Goal: Information Seeking & Learning: Learn about a topic

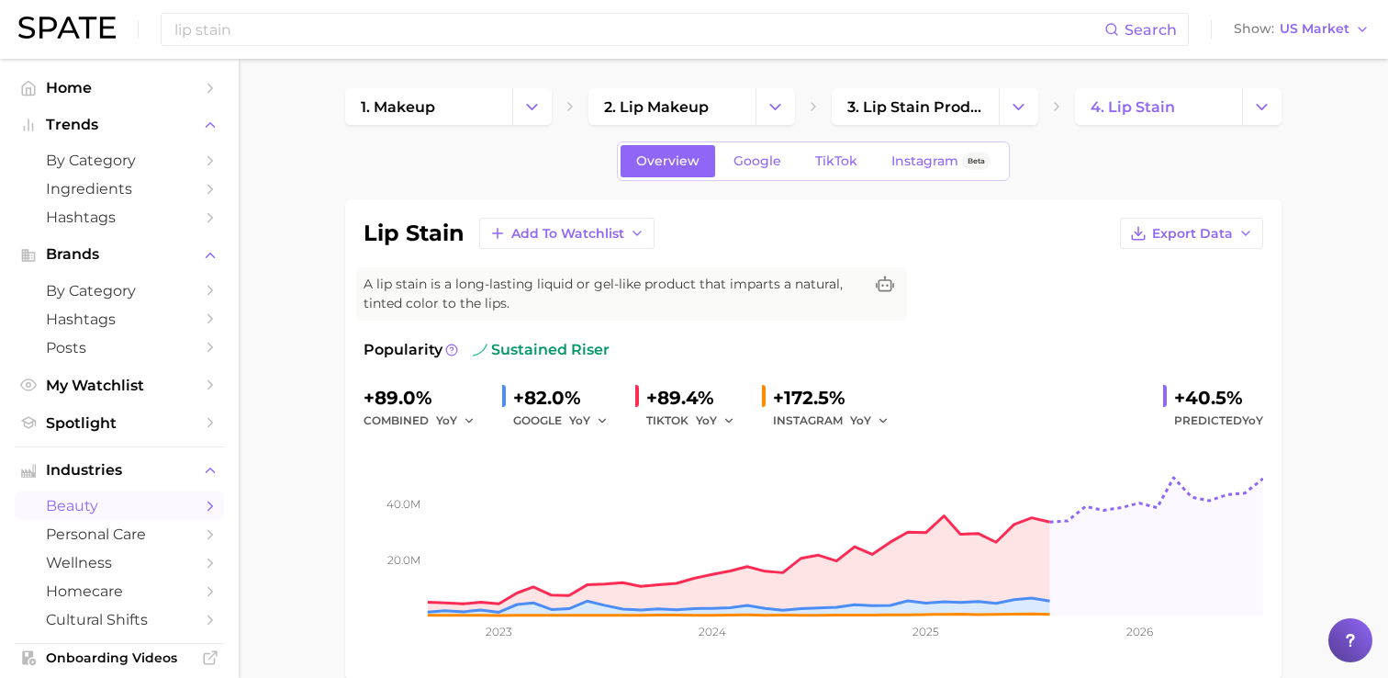
scroll to position [55, 0]
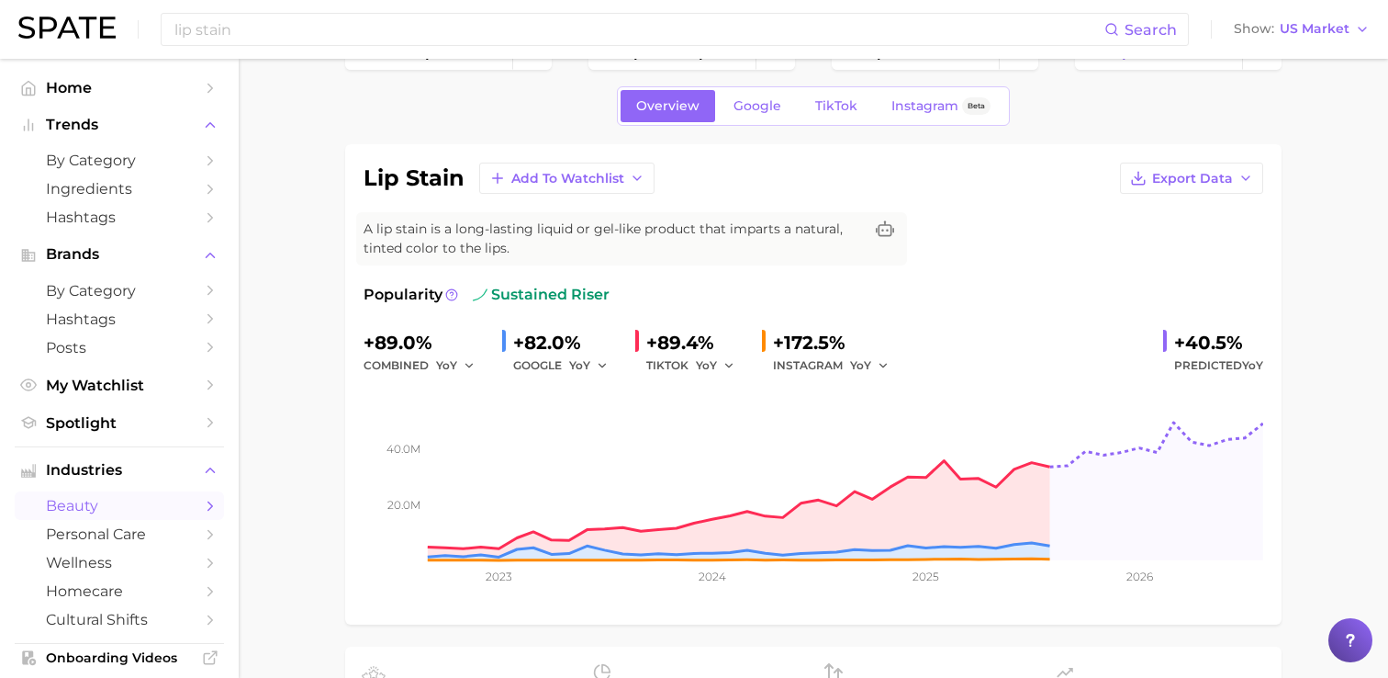
click at [526, 110] on div "Overview Google TikTok Instagram Beta" at bounding box center [813, 105] width 937 height 39
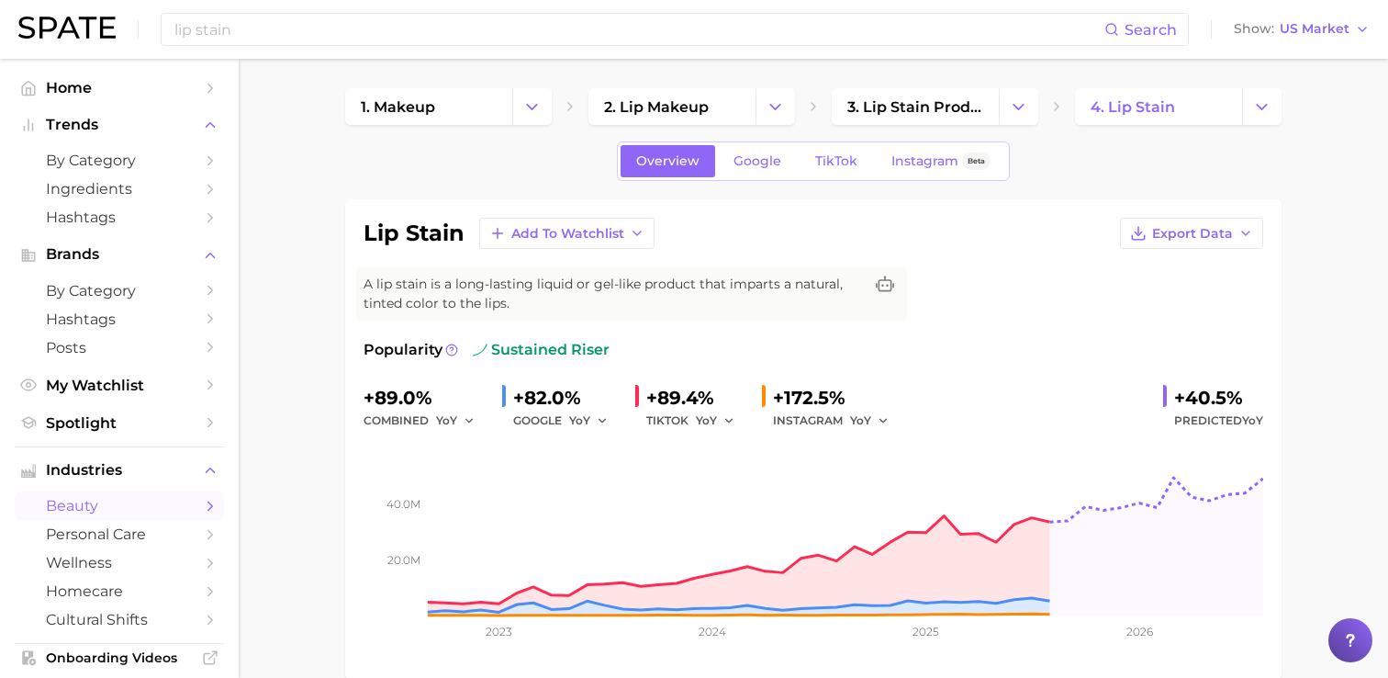
click at [88, 131] on span "Trends" at bounding box center [119, 125] width 147 height 17
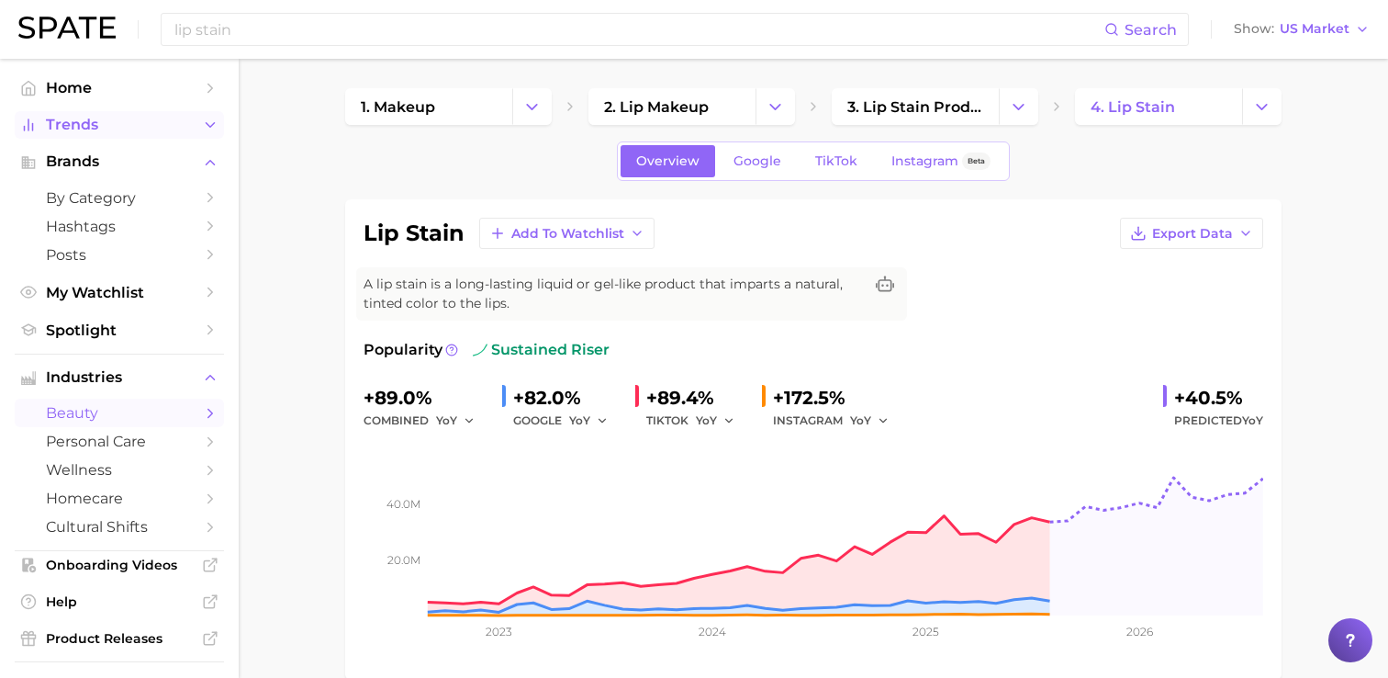
click at [88, 131] on span "Trends" at bounding box center [119, 125] width 147 height 17
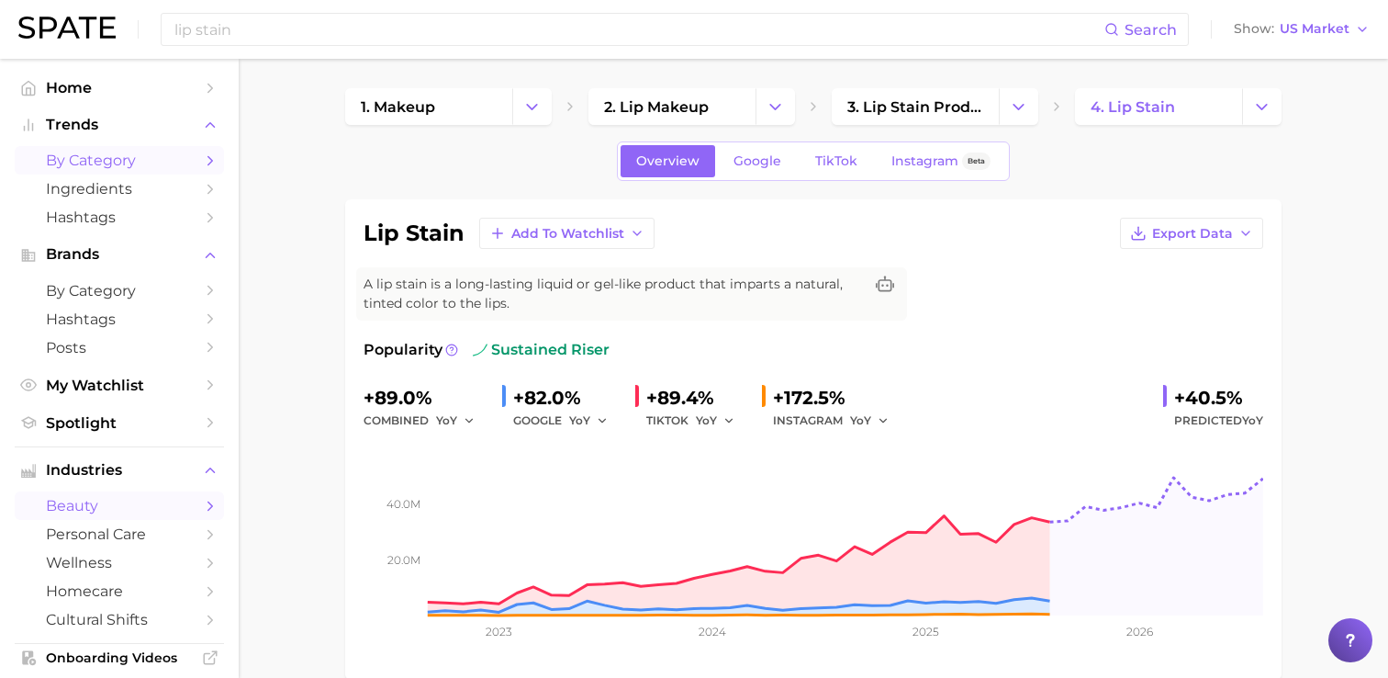
click at [89, 153] on span "by Category" at bounding box center [119, 159] width 147 height 17
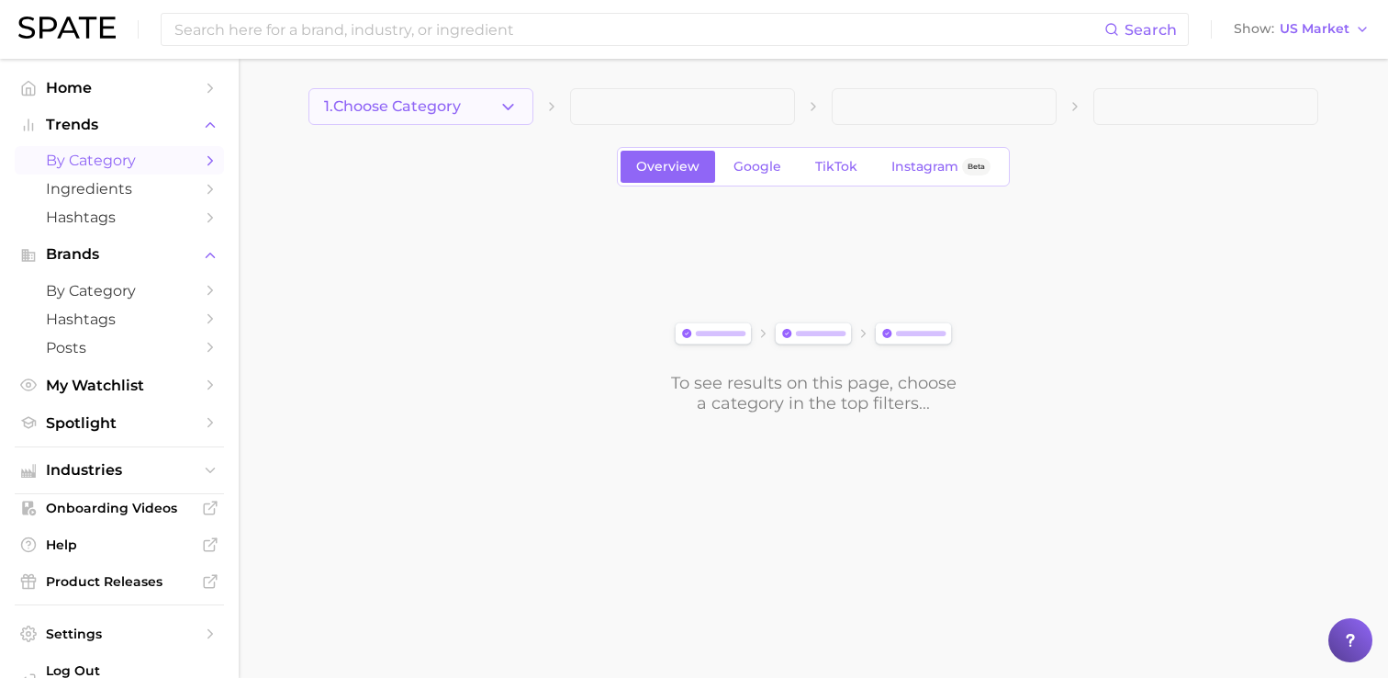
click at [512, 107] on icon "button" at bounding box center [508, 106] width 19 height 19
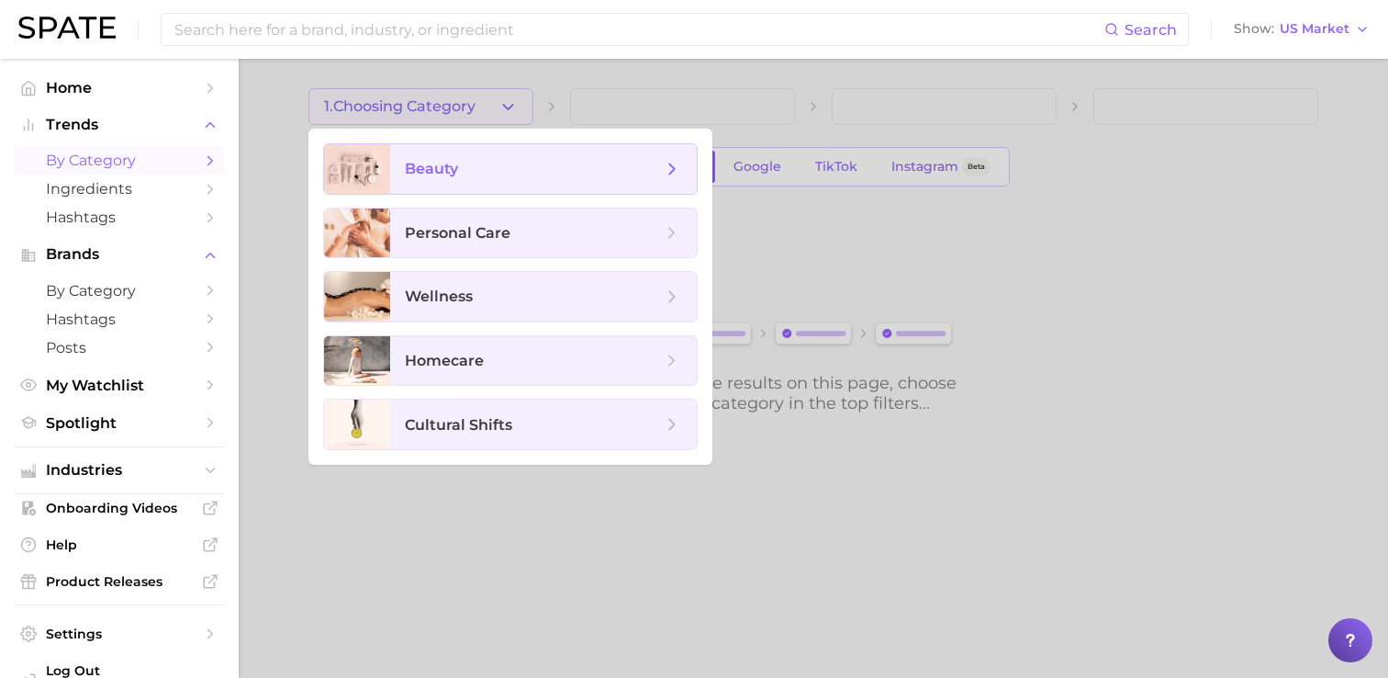
click at [477, 160] on span "beauty" at bounding box center [533, 169] width 257 height 20
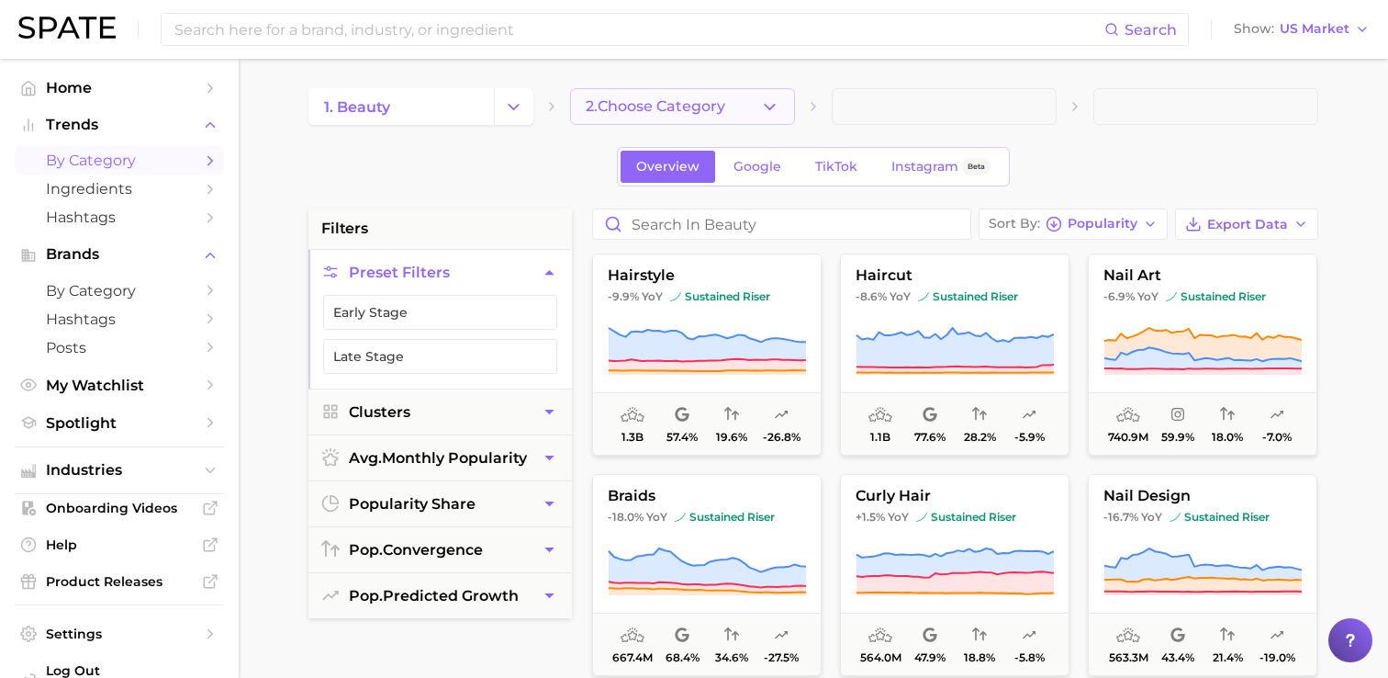
click at [768, 106] on polyline "button" at bounding box center [770, 106] width 10 height 5
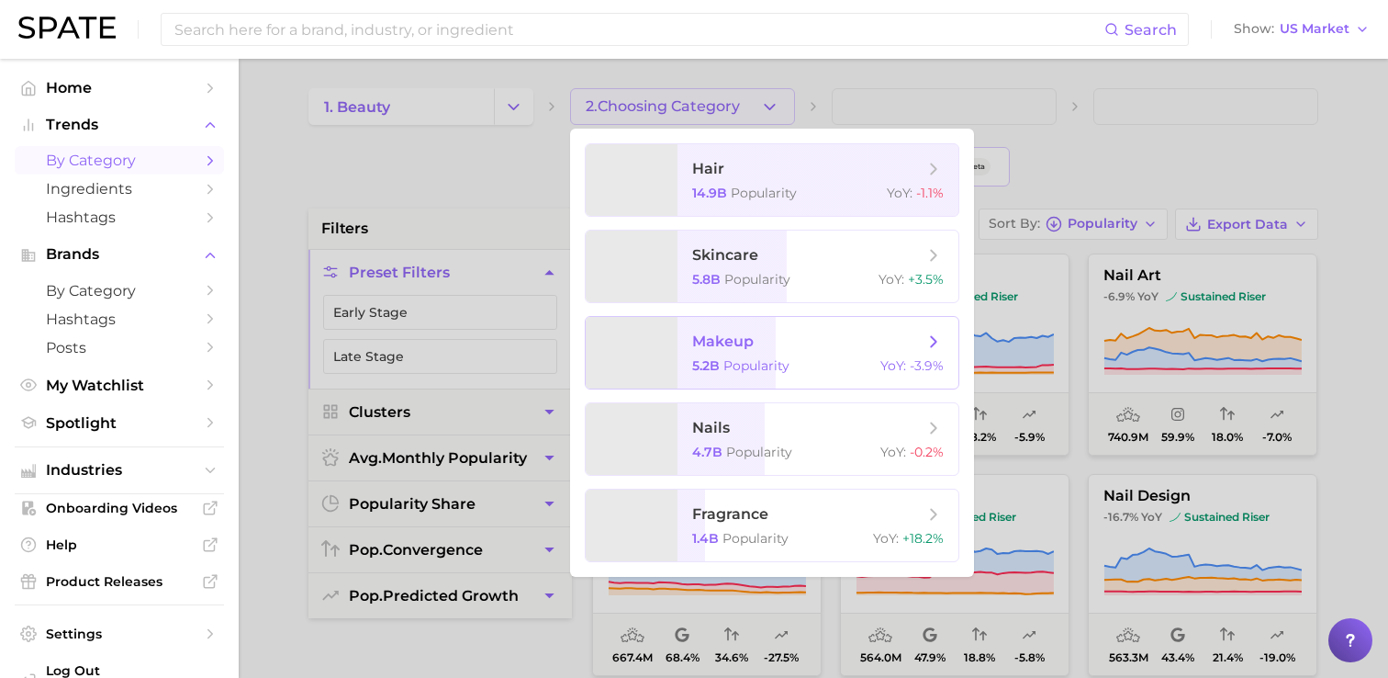
click at [749, 342] on span "makeup" at bounding box center [723, 340] width 62 height 17
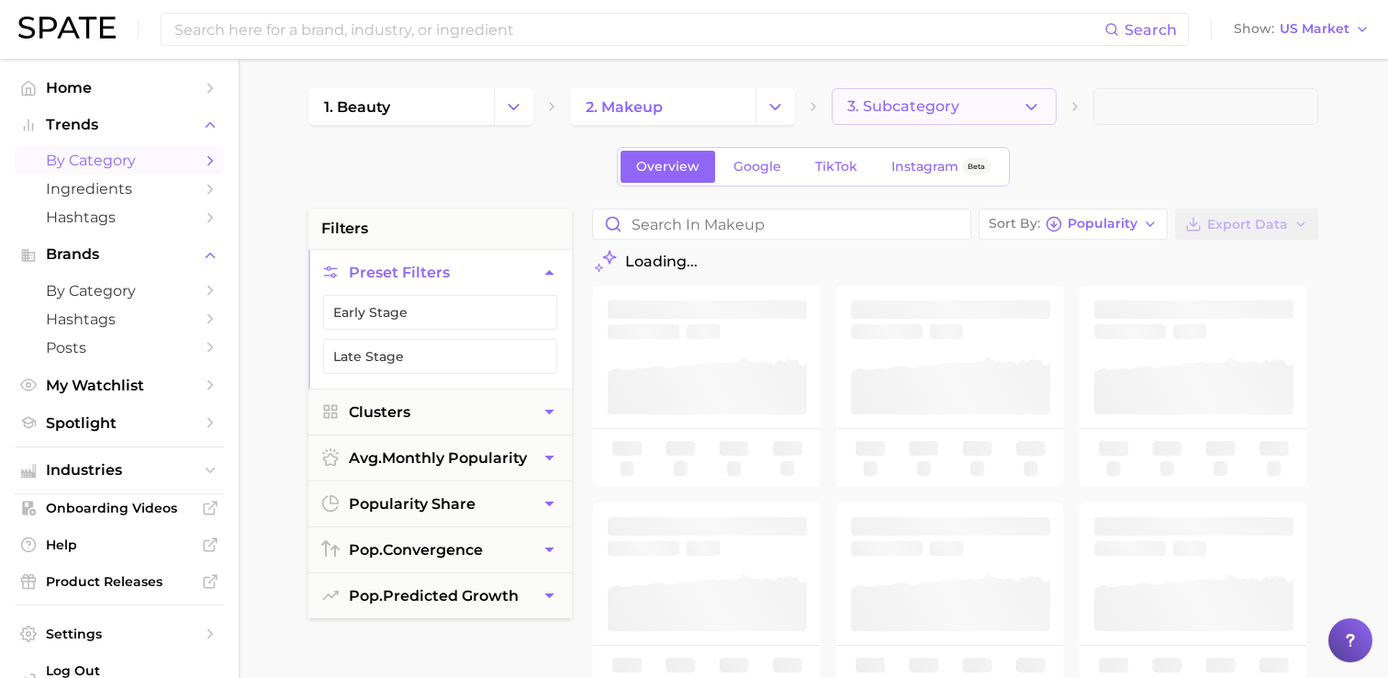
click at [1028, 110] on icon "button" at bounding box center [1031, 106] width 19 height 19
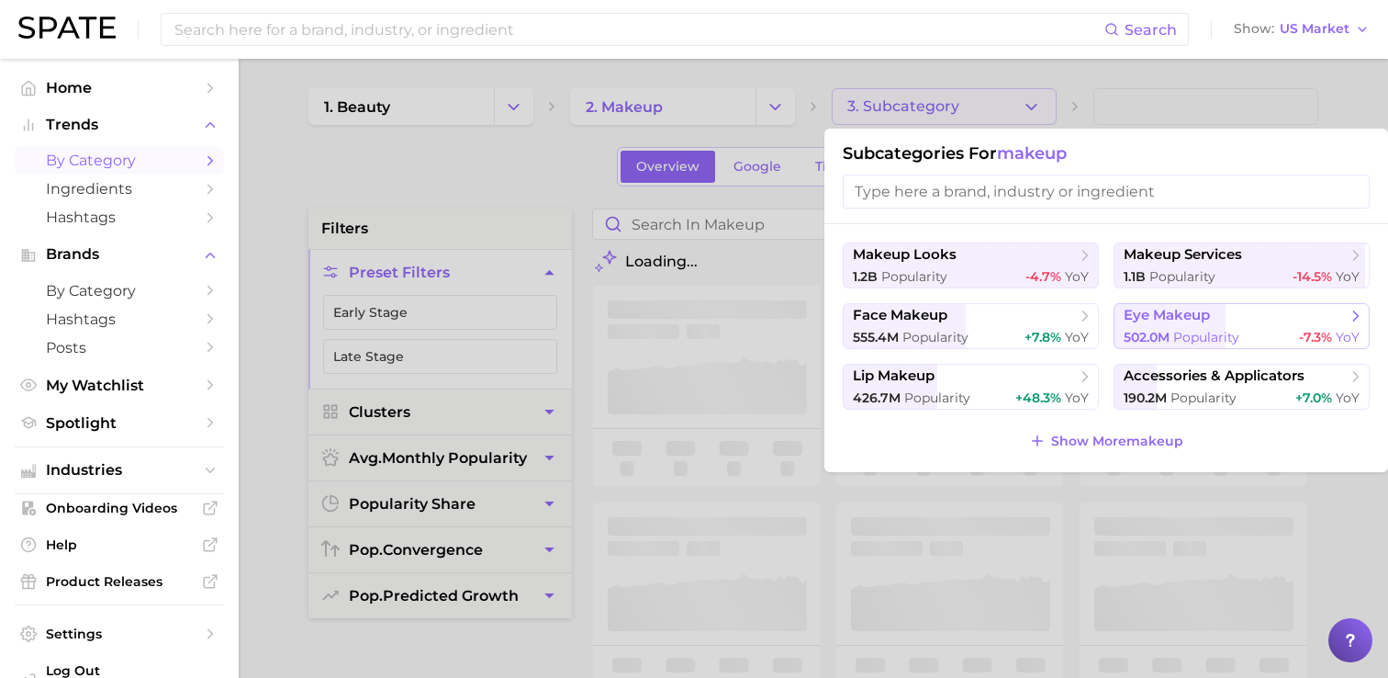
click at [1156, 334] on span "502.0m" at bounding box center [1147, 337] width 46 height 17
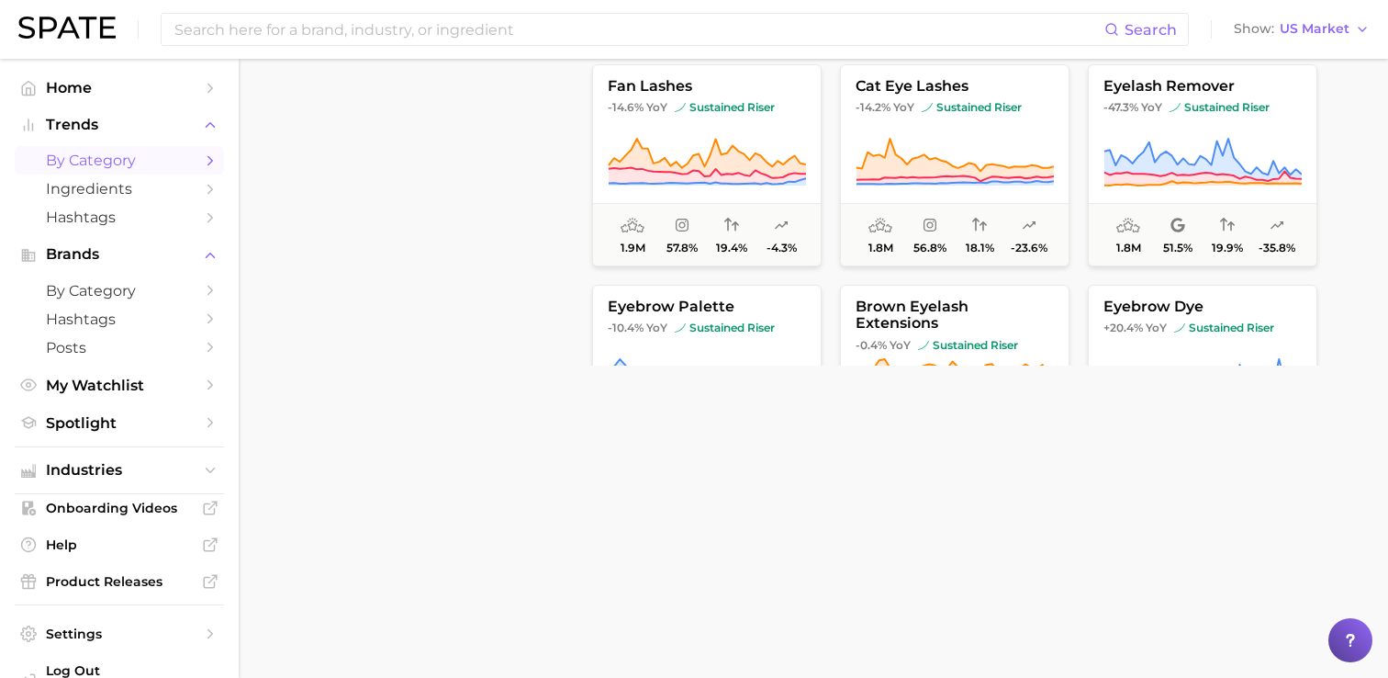
scroll to position [1853, 0]
